Goal: Task Accomplishment & Management: Use online tool/utility

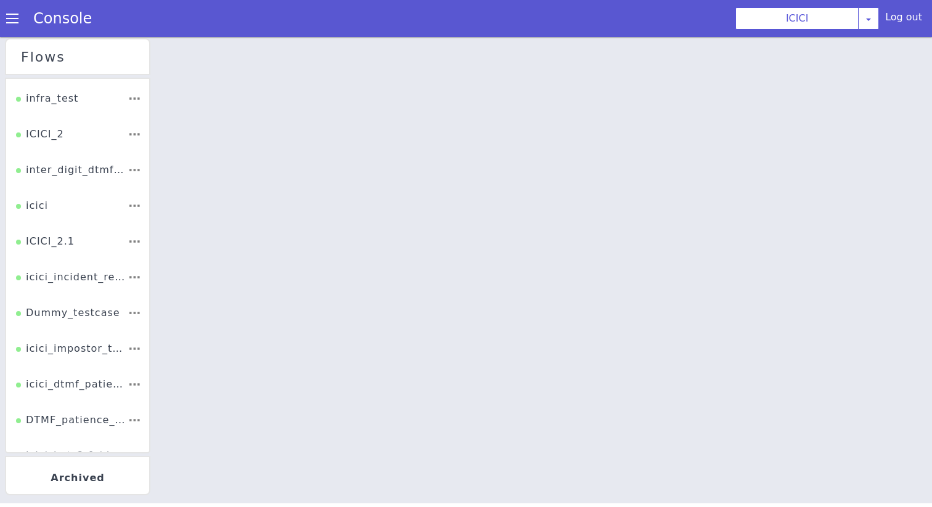
scroll to position [168, 0]
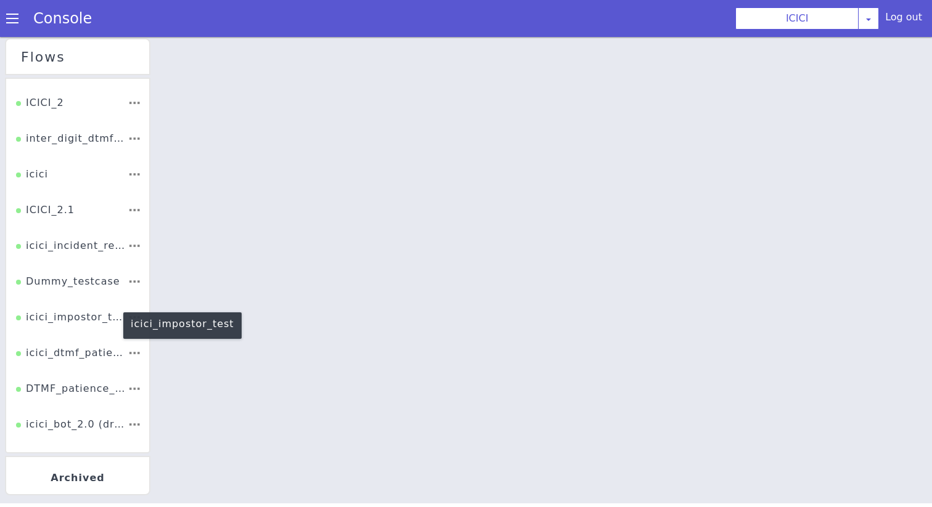
click at [81, 316] on div "icici_impostor_test" at bounding box center [72, 321] width 112 height 23
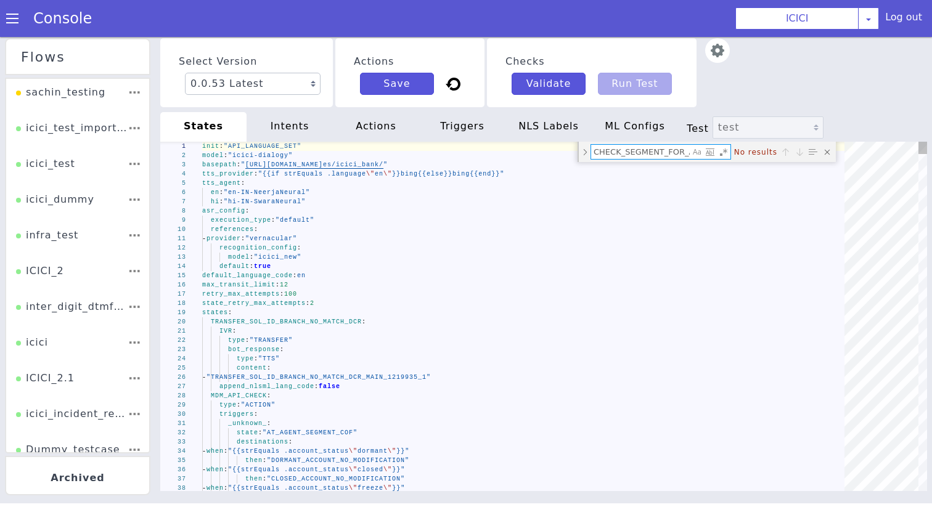
scroll to position [0, 68]
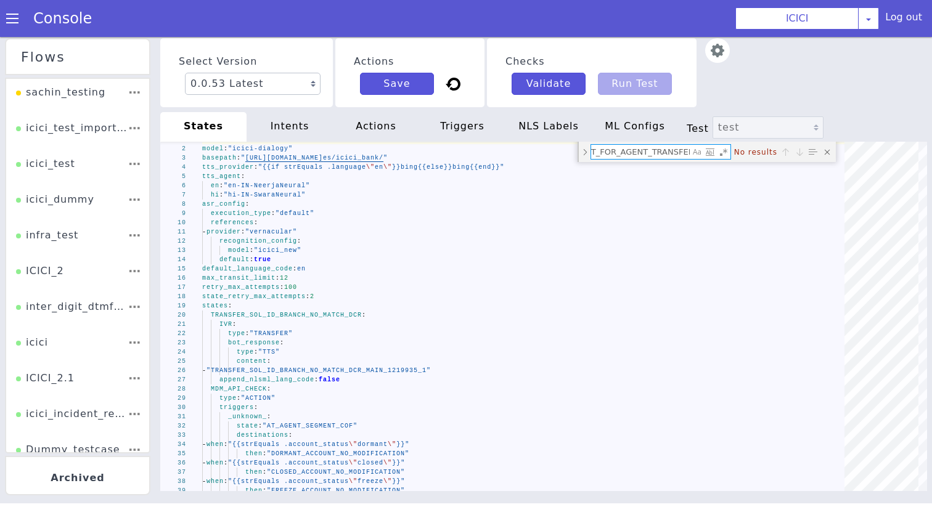
type textarea "CHECK_SEGMENT_FOR_AGENT_TRANSFER"
click at [65, 282] on li "ICICI_2" at bounding box center [77, 276] width 143 height 36
click at [63, 271] on li "ICICI_2" at bounding box center [77, 276] width 143 height 36
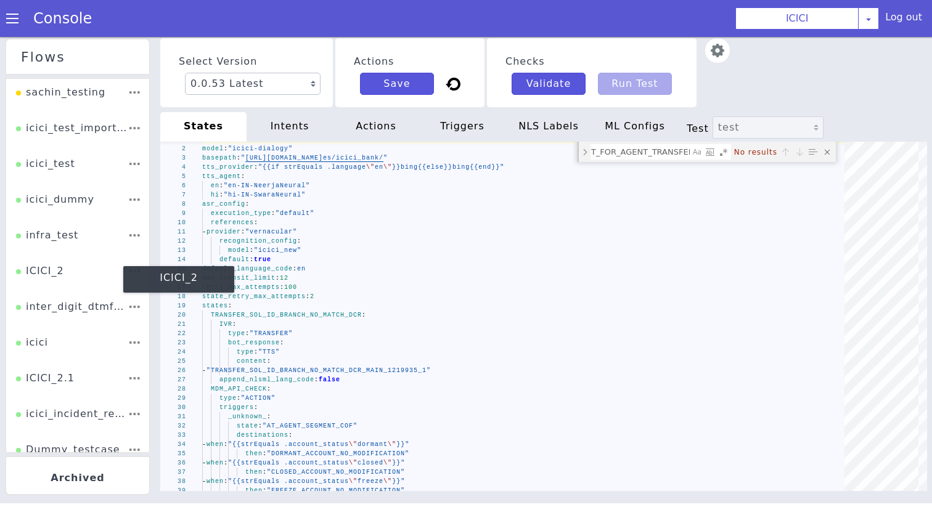
click at [35, 271] on div "ICICI_2" at bounding box center [40, 275] width 48 height 23
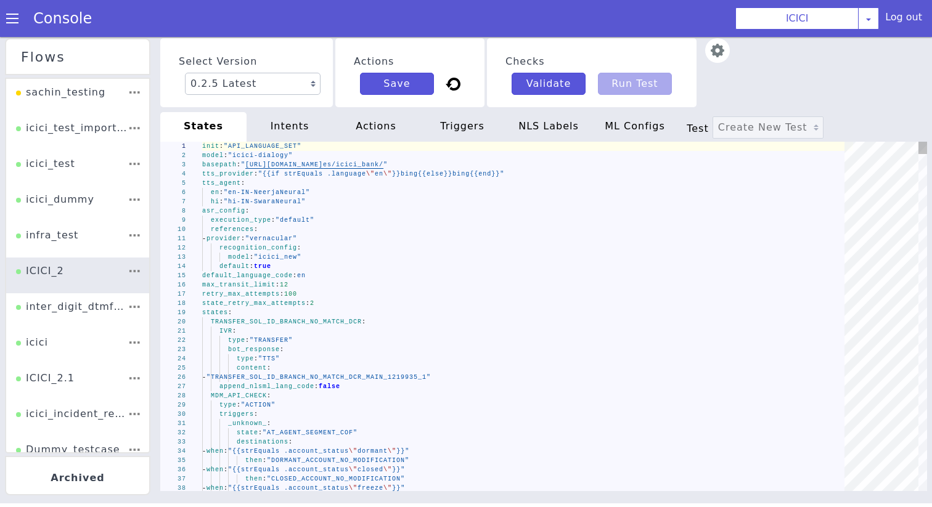
click at [482, 254] on div "model : "icici_new"" at bounding box center [527, 257] width 651 height 9
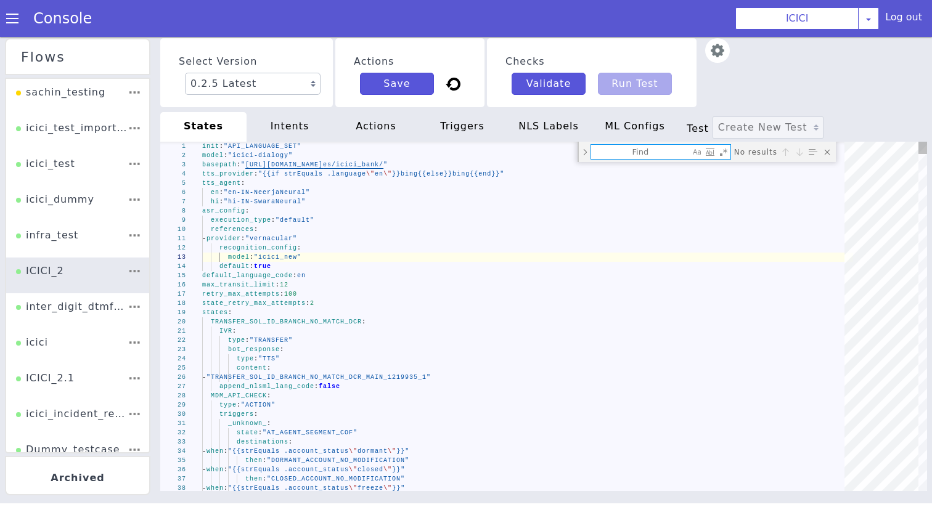
type textarea "pay_later_account_queries: state: "DUMMY_API_OOS_PROBING" set_metadata: intent:…"
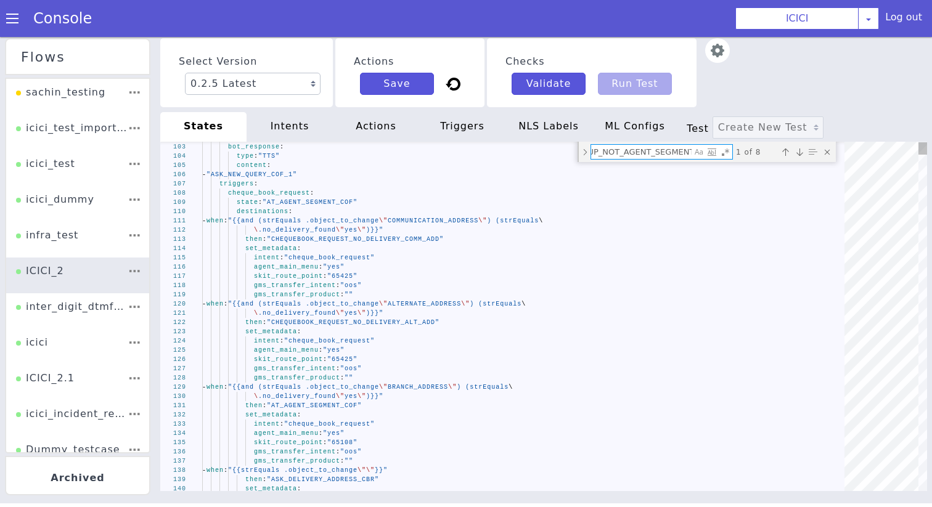
scroll to position [1, 0]
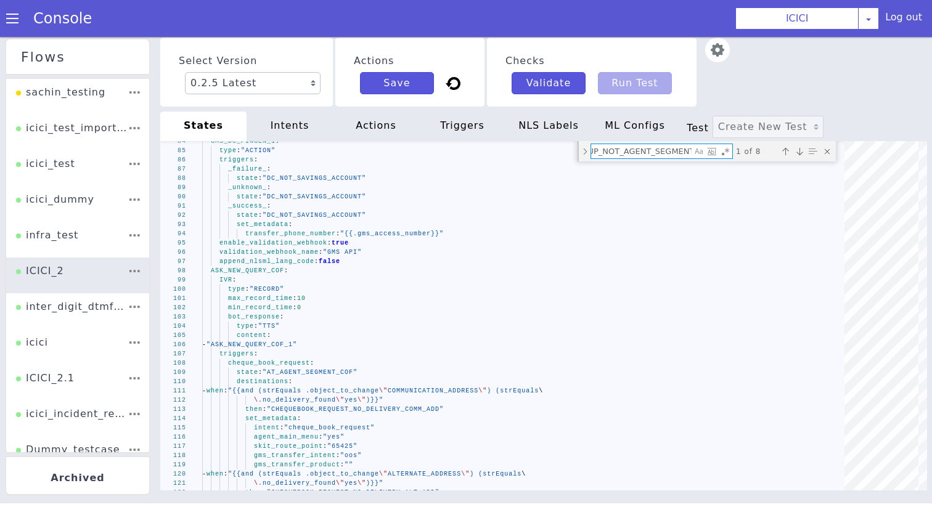
type textarea "HANGUP_NOT_AGENT_SEGMENT"
click at [615, 147] on textarea "HANGUP_NOT_AGENT_SEGMENT" at bounding box center [641, 151] width 101 height 14
